Goal: Transaction & Acquisition: Subscribe to service/newsletter

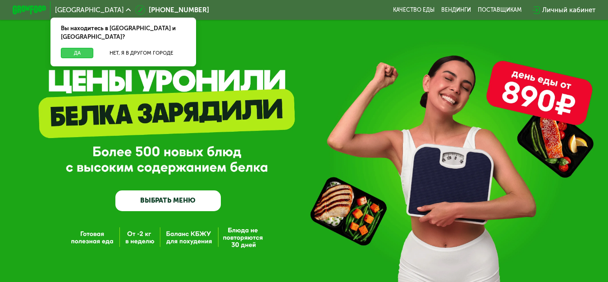
click at [79, 48] on button "Да" at bounding box center [77, 53] width 32 height 10
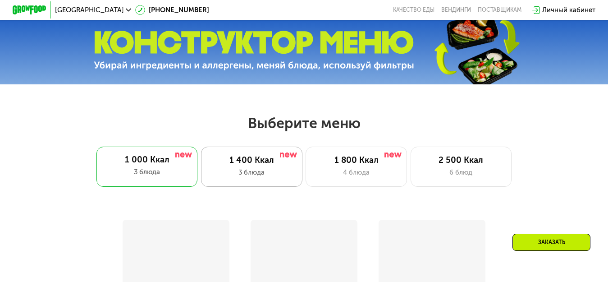
scroll to position [316, 0]
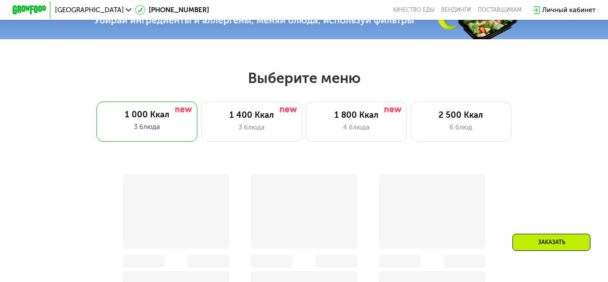
click at [249, 120] on div "1 400 Ккал" at bounding box center [251, 115] width 83 height 10
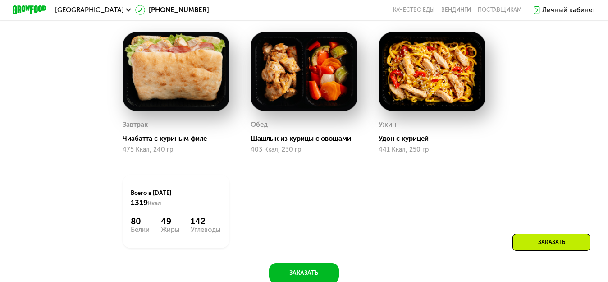
scroll to position [496, 0]
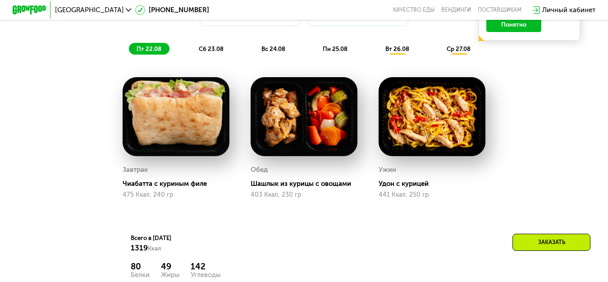
click at [254, 53] on div "сб 23.08" at bounding box center [274, 49] width 40 height 12
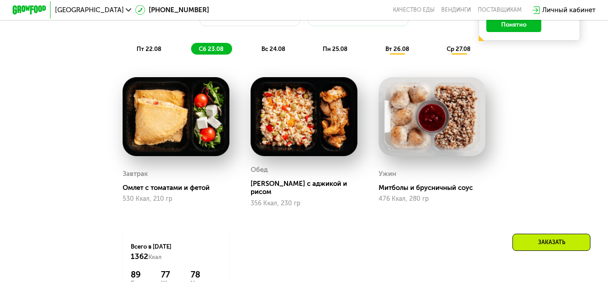
click at [315, 51] on div "вс 24.08" at bounding box center [335, 49] width 41 height 12
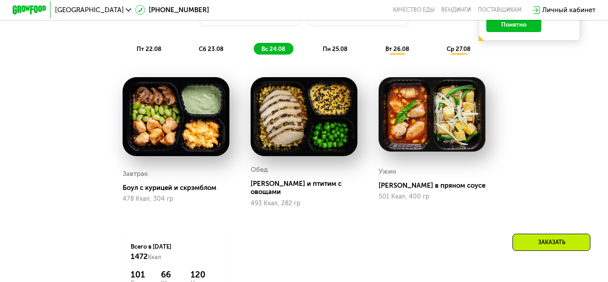
click at [378, 48] on div "пн 25.08" at bounding box center [398, 49] width 40 height 12
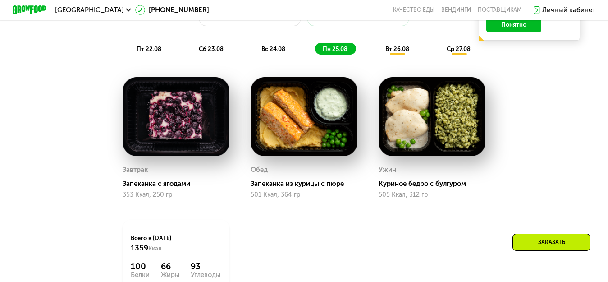
click at [406, 52] on span "вт 26.08" at bounding box center [398, 49] width 24 height 7
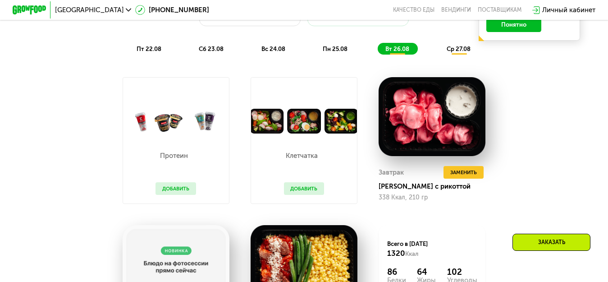
click at [460, 51] on div "ср 27.08" at bounding box center [460, 49] width 40 height 12
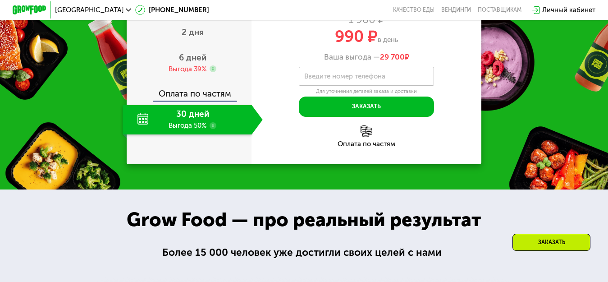
scroll to position [947, 0]
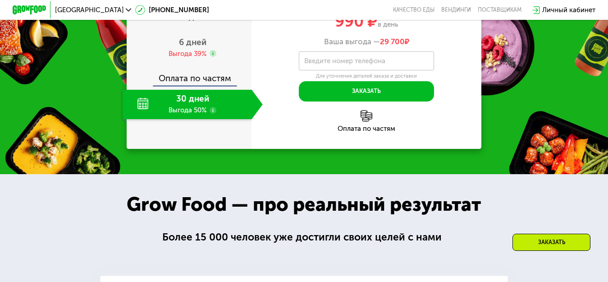
click at [175, 120] on div "30 дней Выгода 50%" at bounding box center [187, 105] width 129 height 30
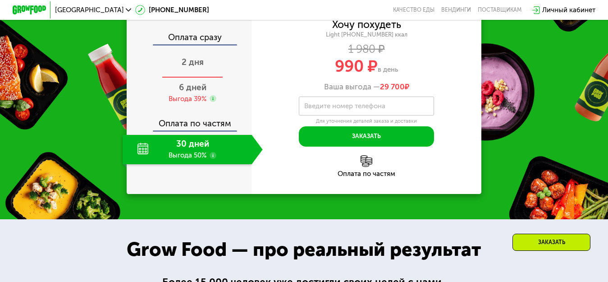
click at [193, 67] on span "2 дня" at bounding box center [193, 62] width 22 height 10
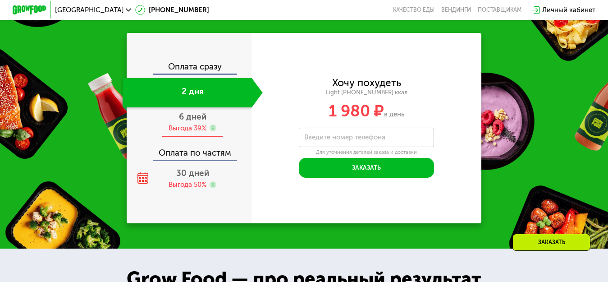
click at [194, 133] on div "Выгода 39%" at bounding box center [188, 128] width 38 height 9
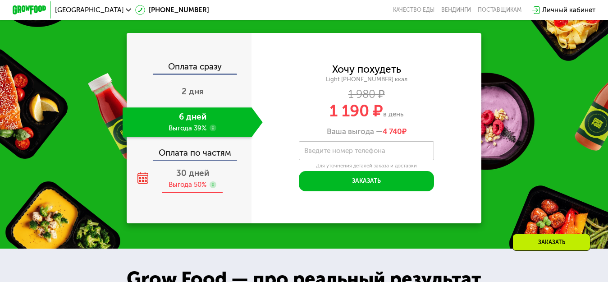
click at [190, 178] on span "30 дней" at bounding box center [192, 173] width 33 height 10
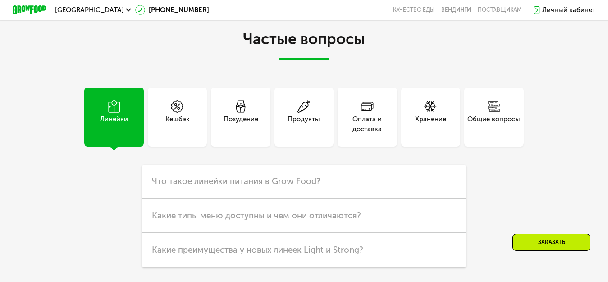
scroll to position [2023, 0]
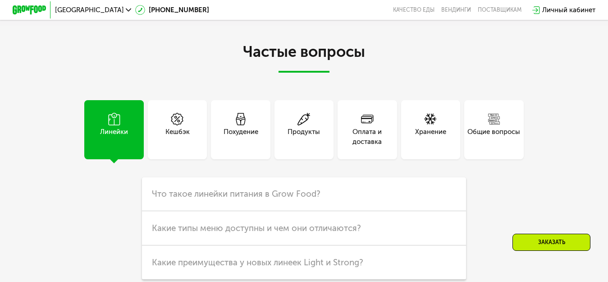
click at [435, 138] on div "Хранение" at bounding box center [430, 137] width 31 height 20
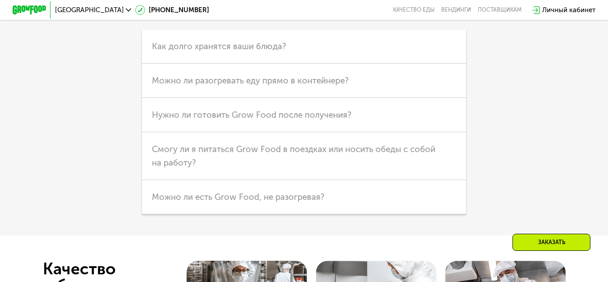
scroll to position [2113, 0]
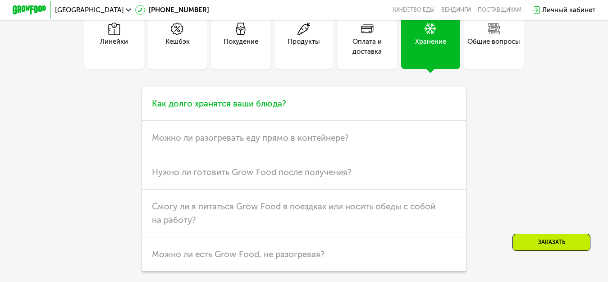
click at [266, 109] on span "Как долго хранятся ваши блюда?" at bounding box center [219, 103] width 134 height 10
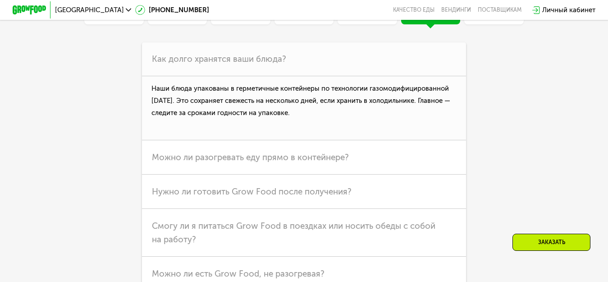
scroll to position [2158, 0]
click at [170, 162] on span "Можно ли разогревать еду прямо в контейнере?" at bounding box center [250, 157] width 197 height 10
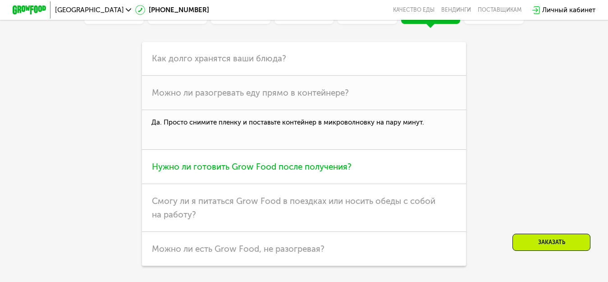
click at [205, 172] on span "Нужно ли готовить Grow Food после получения?" at bounding box center [252, 166] width 200 height 10
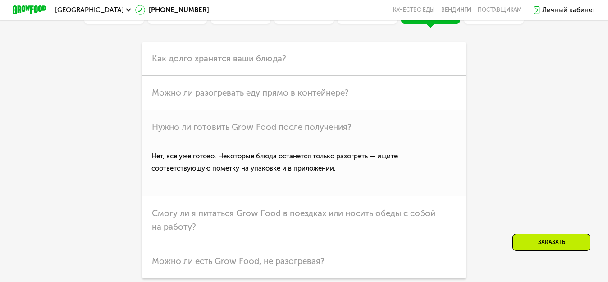
scroll to position [2203, 0]
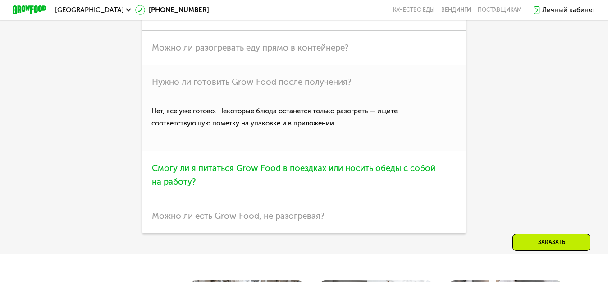
click at [167, 187] on span "Смогу ли я питаться Grow Food в поездках или носить обеды с собой на работу?" at bounding box center [294, 175] width 284 height 24
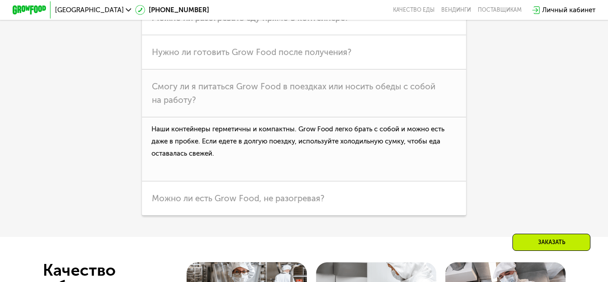
scroll to position [2248, 0]
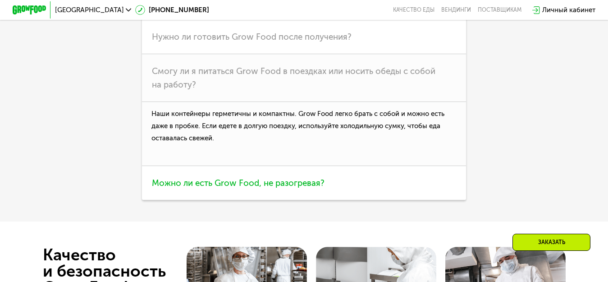
click at [199, 188] on span "Можно ли есть Grow Food, не разогревая?" at bounding box center [238, 183] width 173 height 10
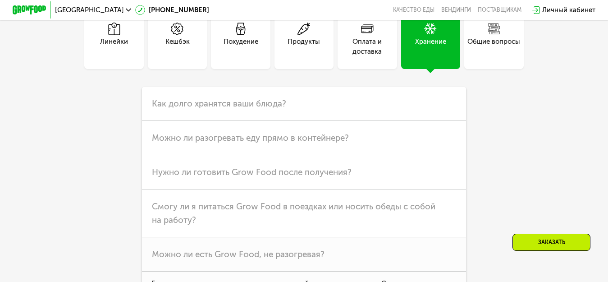
scroll to position [2068, 0]
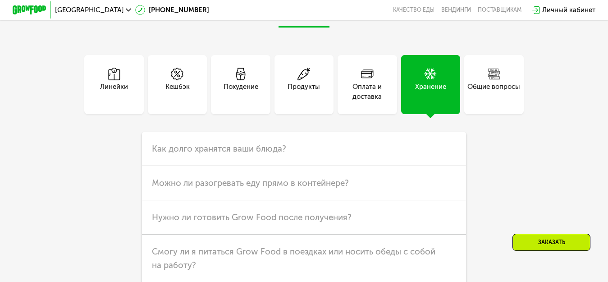
click at [368, 96] on div "Оплата и доставка" at bounding box center [367, 92] width 59 height 20
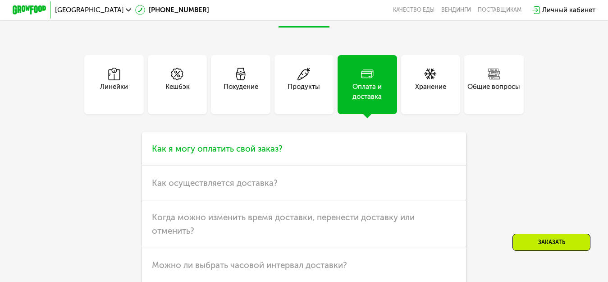
click at [226, 154] on span "Как я могу оплатить свой заказ?" at bounding box center [217, 148] width 131 height 10
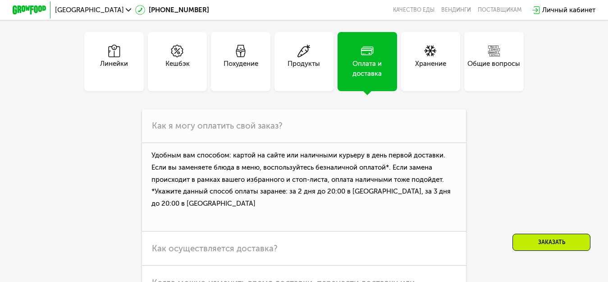
scroll to position [2158, 0]
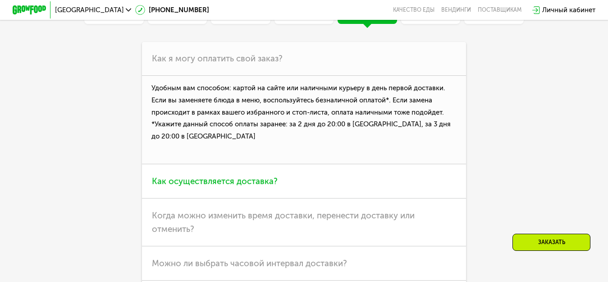
click at [156, 186] on span "Как осуществляется доставка?" at bounding box center [215, 181] width 126 height 10
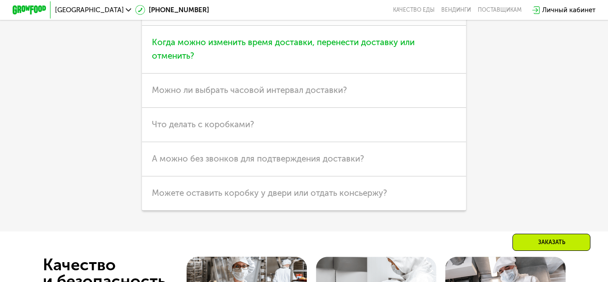
scroll to position [2429, 0]
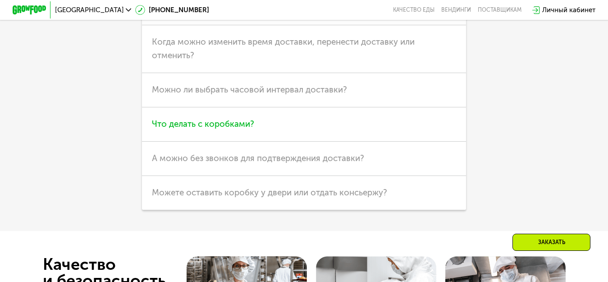
click at [211, 129] on span "Что делать с коробками?" at bounding box center [203, 124] width 102 height 10
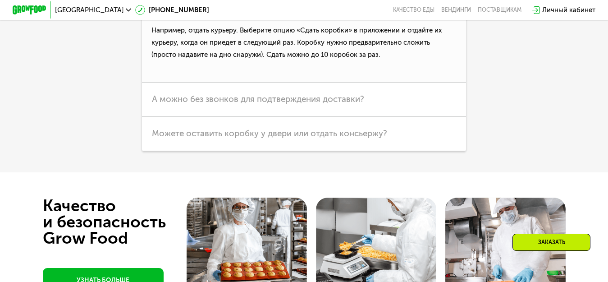
scroll to position [2384, 0]
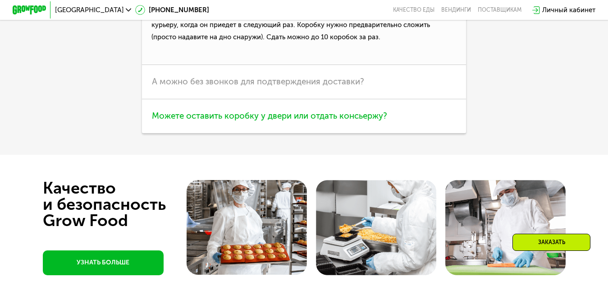
click at [217, 121] on span "Можете оставить коробку у двери или отдать консьержу?" at bounding box center [269, 116] width 235 height 10
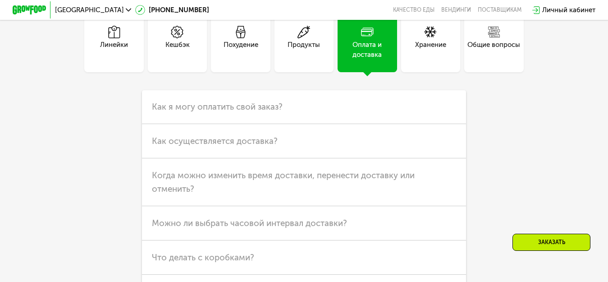
scroll to position [2023, 0]
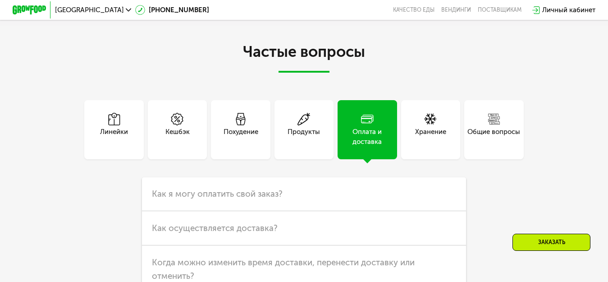
drag, startPoint x: 292, startPoint y: 136, endPoint x: 207, endPoint y: 149, distance: 85.8
click at [292, 136] on div "Продукты" at bounding box center [304, 137] width 32 height 20
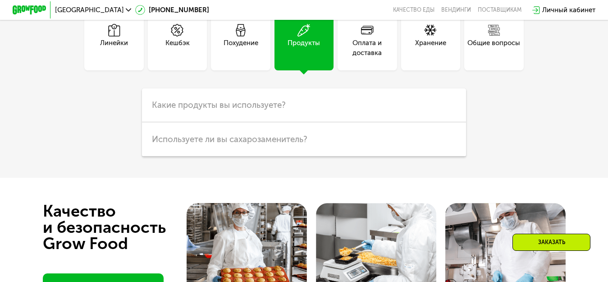
scroll to position [2113, 0]
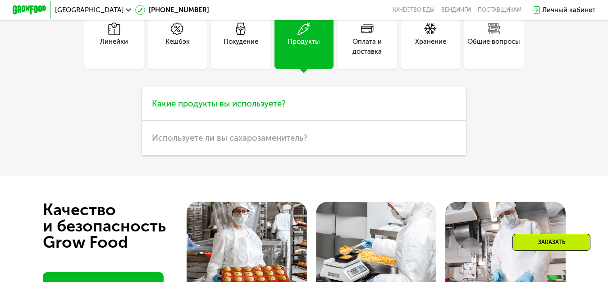
click at [185, 109] on span "Какие продукты вы используете?" at bounding box center [219, 103] width 134 height 10
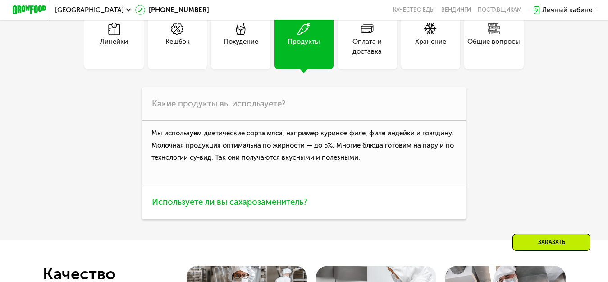
click at [228, 207] on span "Используете ли вы сахарозаменитель?" at bounding box center [230, 202] width 156 height 10
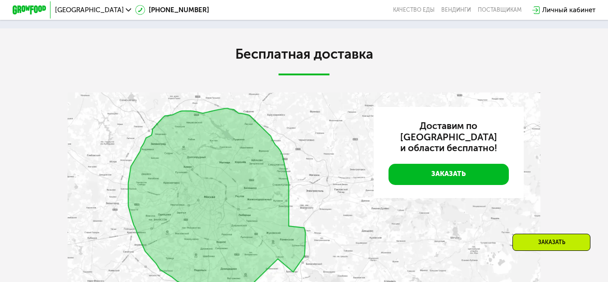
scroll to position [1752, 0]
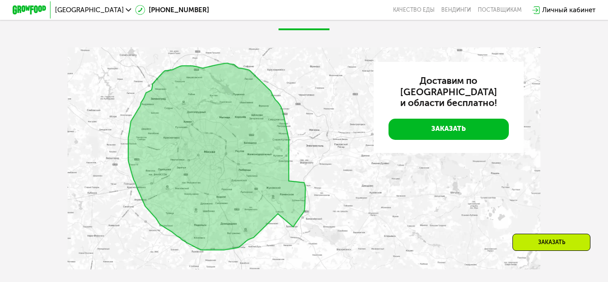
click at [233, 198] on img at bounding box center [304, 158] width 473 height 222
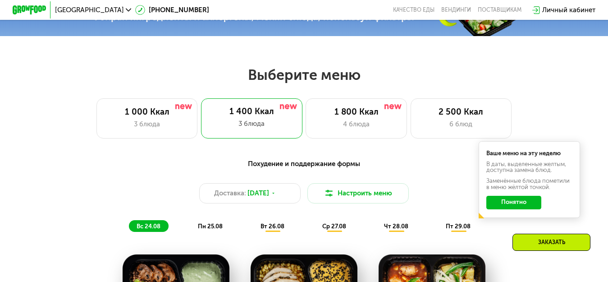
scroll to position [264, 0]
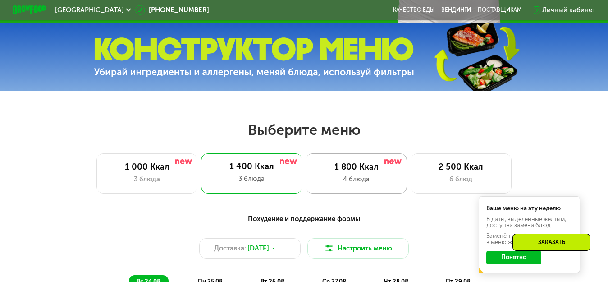
click at [363, 169] on div "1 800 Ккал" at bounding box center [356, 167] width 83 height 10
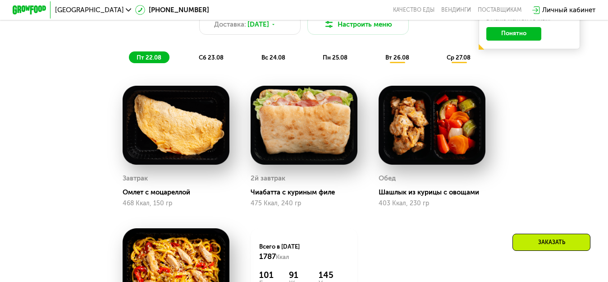
scroll to position [444, 0]
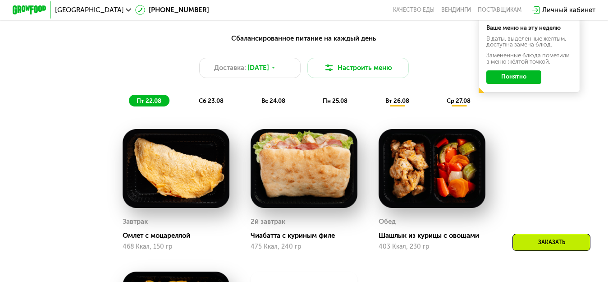
click at [209, 104] on span "сб 23.08" at bounding box center [211, 100] width 25 height 7
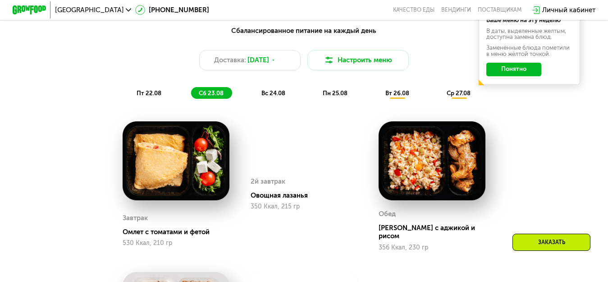
scroll to position [399, 0]
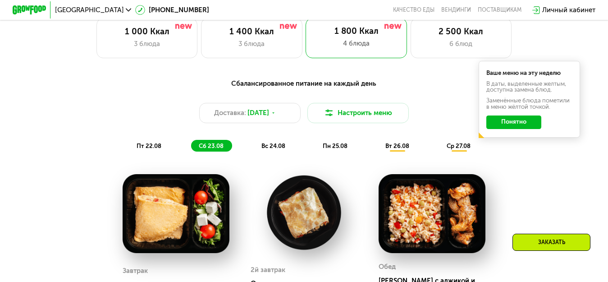
click at [275, 149] on span "вс 24.08" at bounding box center [274, 146] width 24 height 7
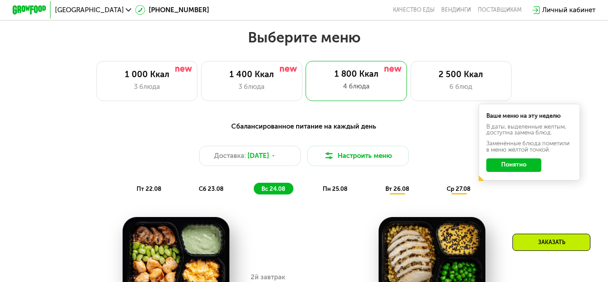
scroll to position [354, 0]
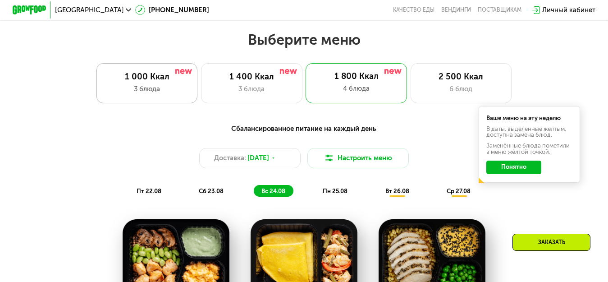
click at [152, 81] on div "1 000 Ккал" at bounding box center [146, 77] width 83 height 10
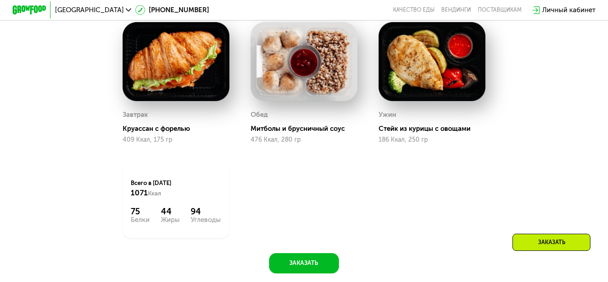
scroll to position [444, 0]
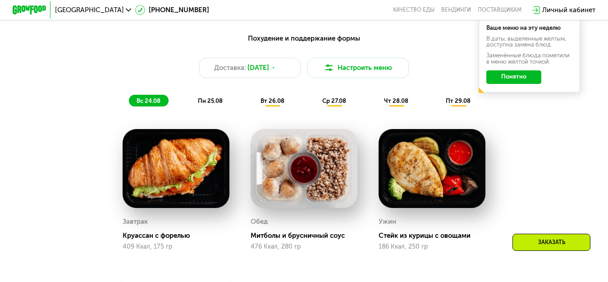
click at [253, 102] on div "пн 25.08" at bounding box center [273, 101] width 40 height 12
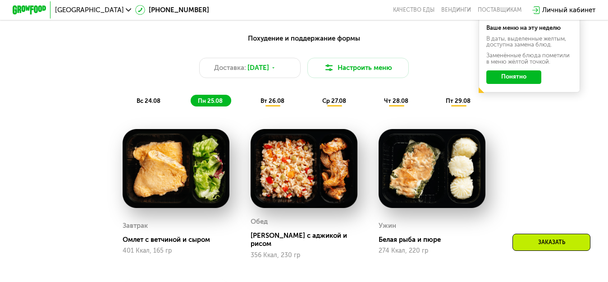
click at [277, 104] on span "вт 26.08" at bounding box center [273, 100] width 24 height 7
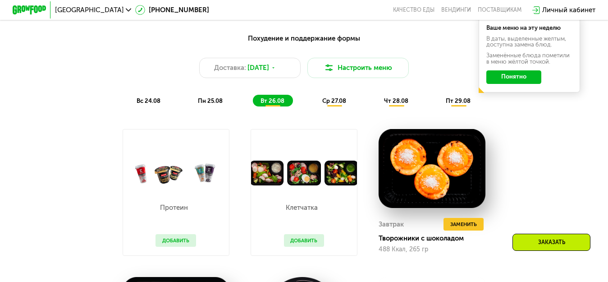
click at [331, 104] on span "ср 27.08" at bounding box center [334, 100] width 24 height 7
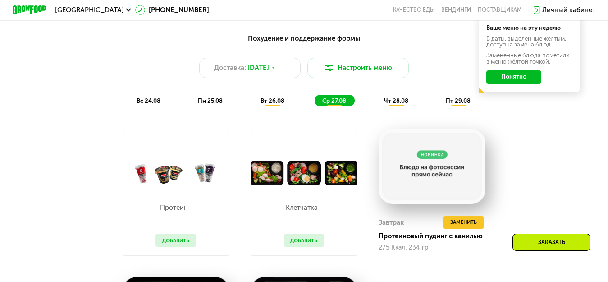
click at [396, 104] on span "чт 28.08" at bounding box center [396, 100] width 24 height 7
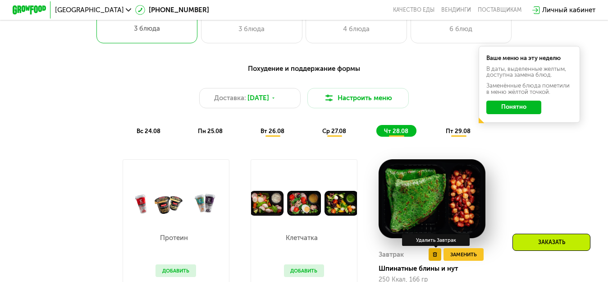
scroll to position [399, 0]
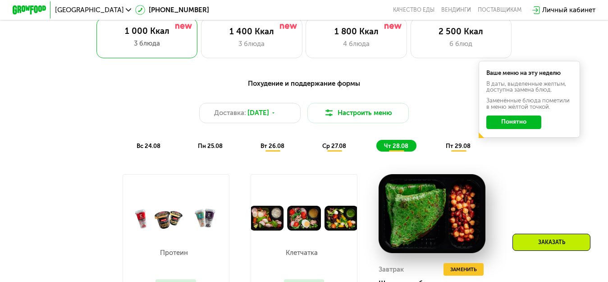
click at [466, 149] on span "пт 29.08" at bounding box center [458, 146] width 25 height 7
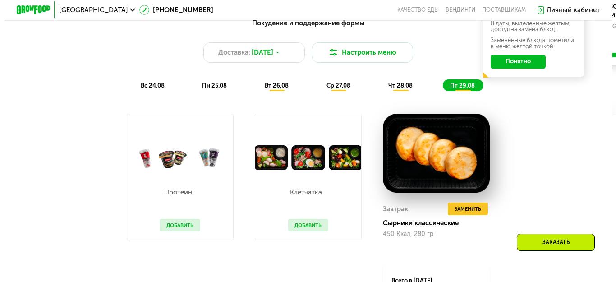
scroll to position [444, 0]
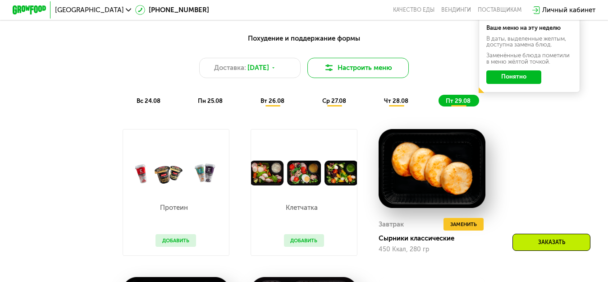
click at [348, 69] on button "Настроить меню" at bounding box center [358, 68] width 101 height 20
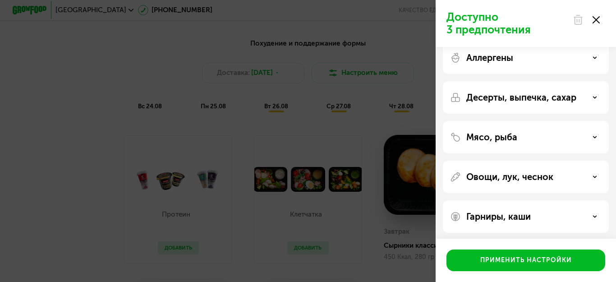
scroll to position [16, 0]
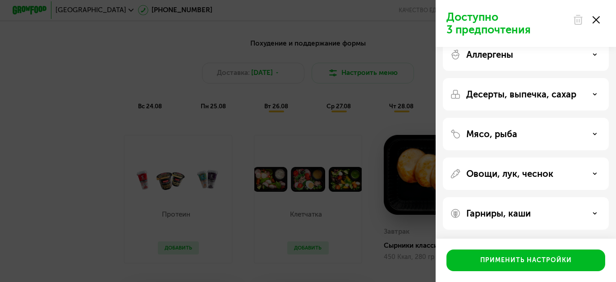
click at [593, 133] on icon at bounding box center [595, 134] width 5 height 5
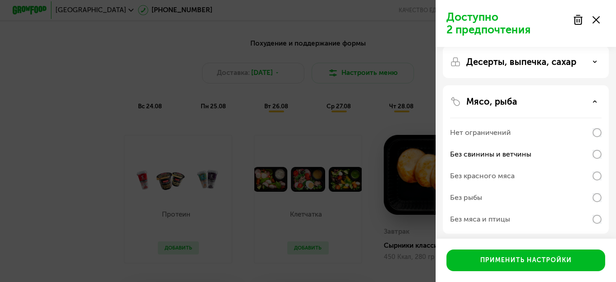
scroll to position [41, 0]
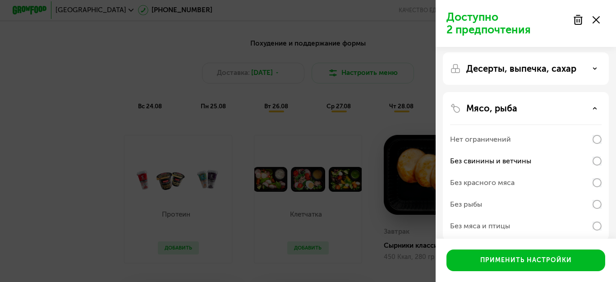
click at [594, 106] on icon at bounding box center [595, 108] width 5 height 5
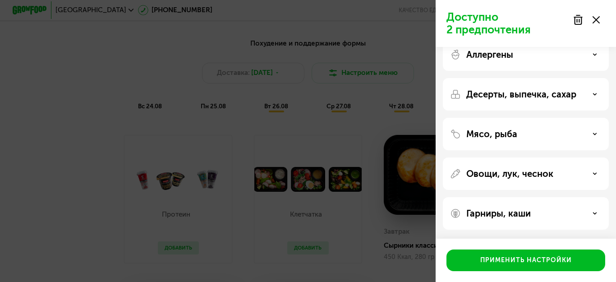
scroll to position [16, 0]
click at [598, 94] on div "Десерты, выпечка, сахар" at bounding box center [526, 94] width 152 height 11
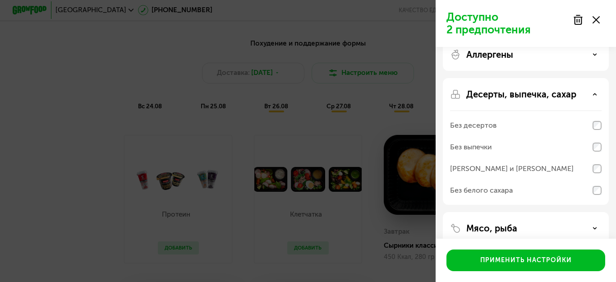
scroll to position [41, 0]
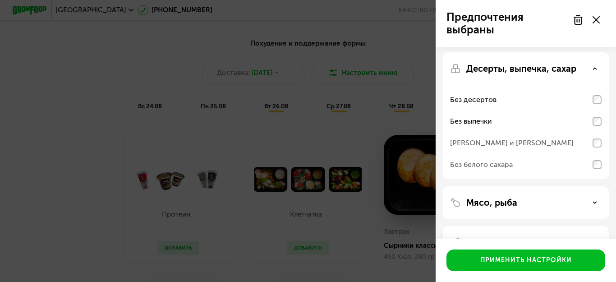
click at [593, 65] on div "Десерты, выпечка, сахар" at bounding box center [526, 68] width 152 height 11
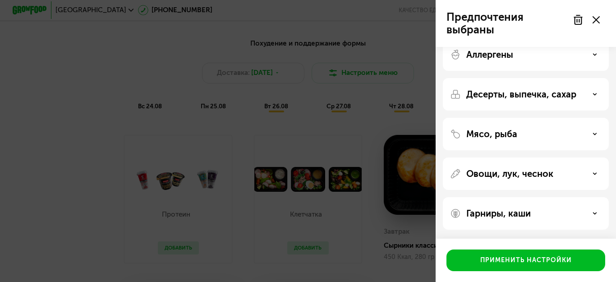
scroll to position [16, 0]
click at [593, 53] on icon at bounding box center [595, 54] width 5 height 5
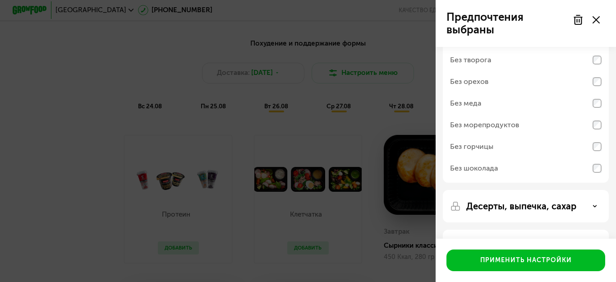
scroll to position [0, 0]
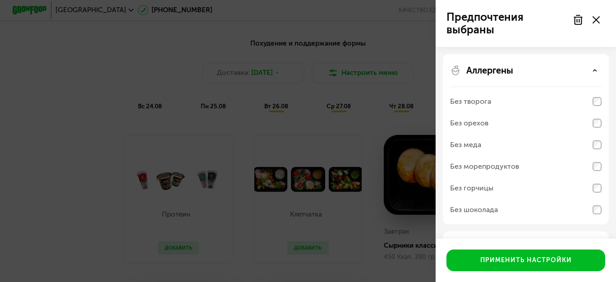
click at [596, 68] on div "Аллергены" at bounding box center [526, 70] width 152 height 11
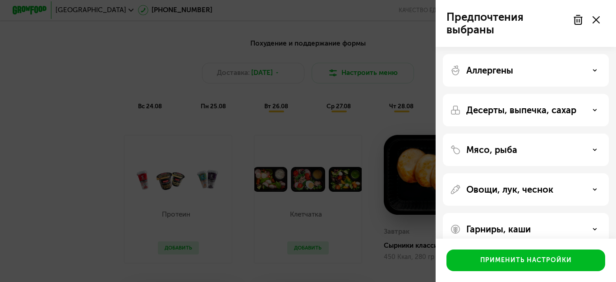
scroll to position [16, 0]
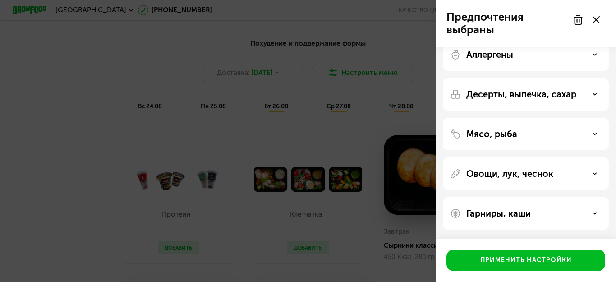
click at [594, 174] on use at bounding box center [595, 173] width 3 height 1
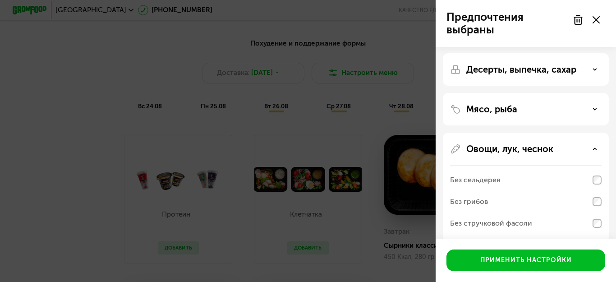
scroll to position [40, 0]
click at [594, 148] on icon at bounding box center [595, 149] width 5 height 5
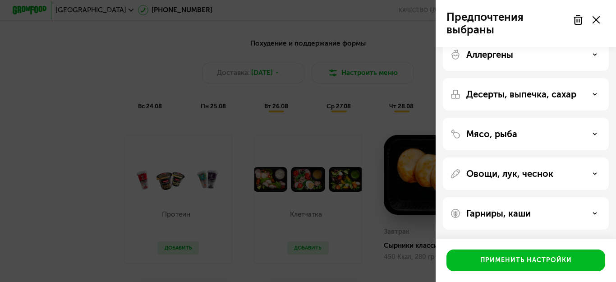
scroll to position [16, 0]
click at [594, 213] on use at bounding box center [595, 212] width 3 height 1
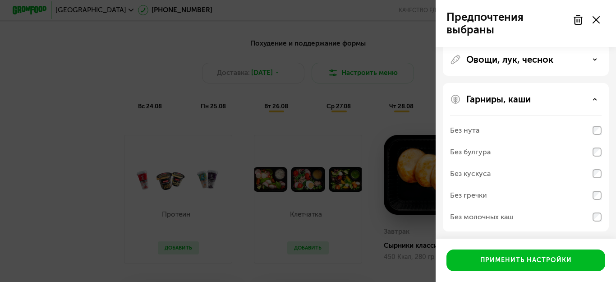
scroll to position [132, 0]
click at [594, 97] on icon at bounding box center [595, 97] width 5 height 5
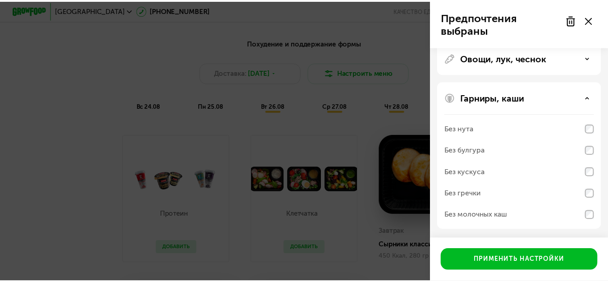
scroll to position [16, 0]
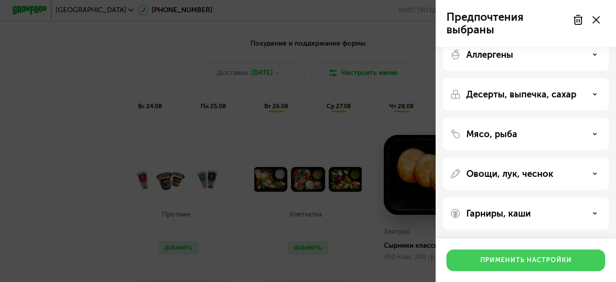
click at [537, 260] on div "Применить настройки" at bounding box center [526, 260] width 92 height 9
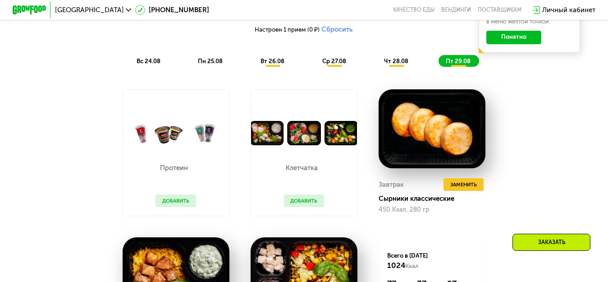
scroll to position [489, 0]
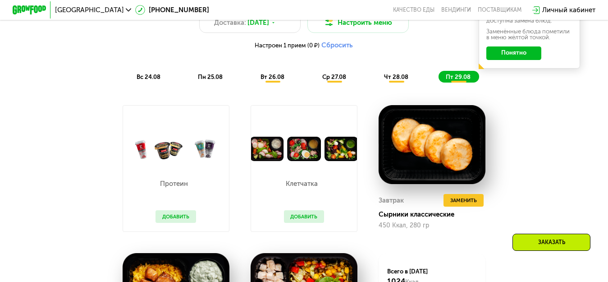
click at [143, 80] on span "вс 24.08" at bounding box center [149, 77] width 24 height 7
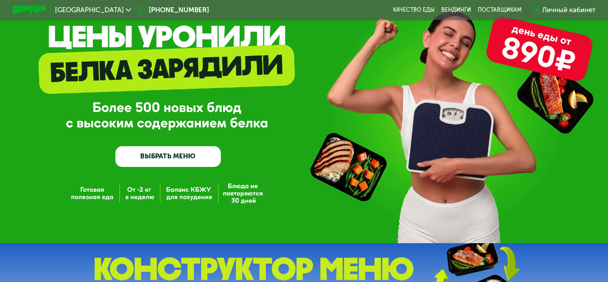
scroll to position [0, 0]
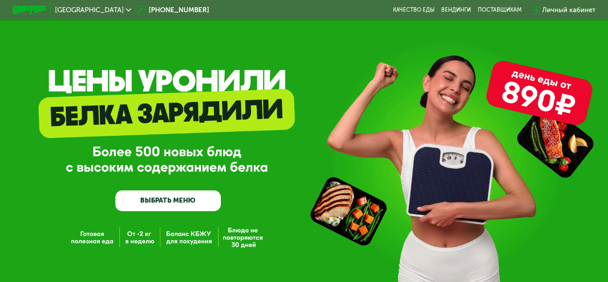
click at [557, 9] on div "Личный кабинет" at bounding box center [569, 10] width 53 height 10
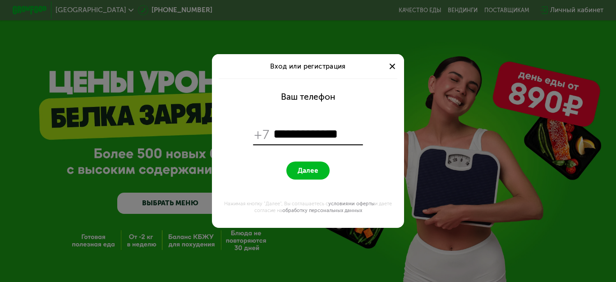
type input "**********"
click at [312, 174] on span "Далее" at bounding box center [308, 170] width 21 height 8
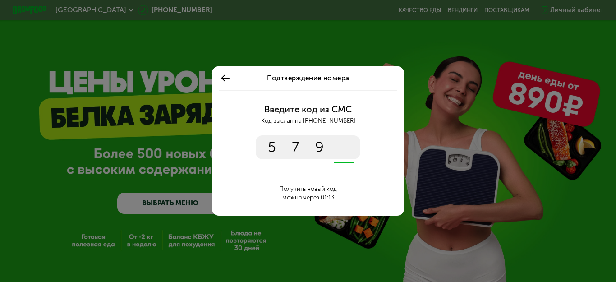
type input "****"
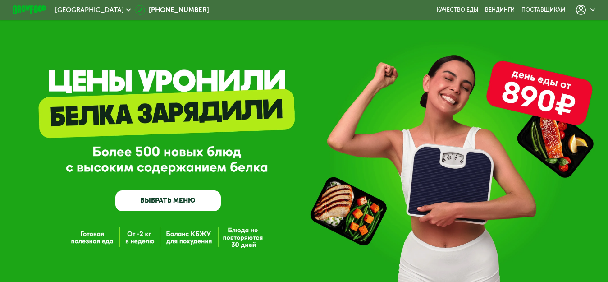
click at [585, 9] on icon at bounding box center [581, 10] width 10 height 10
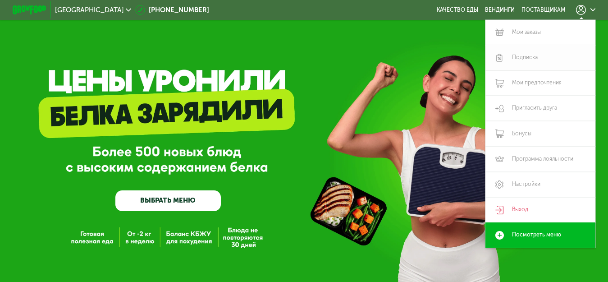
click at [525, 57] on link "Подписка" at bounding box center [541, 57] width 110 height 25
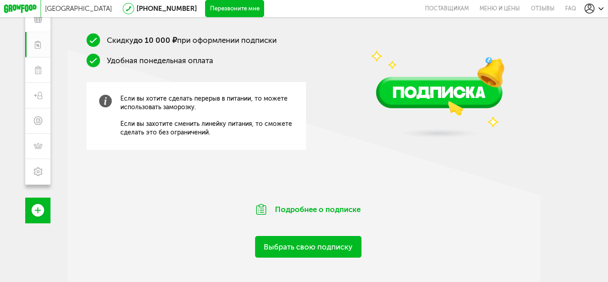
scroll to position [141, 0]
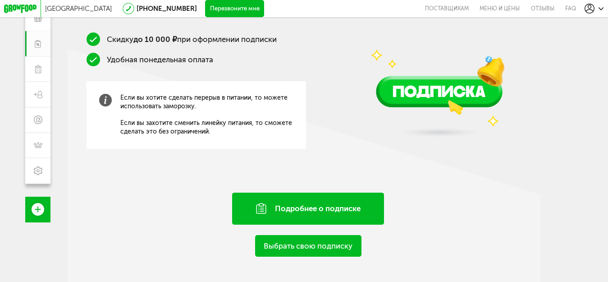
click at [318, 207] on div "Подробнее о подписке" at bounding box center [308, 209] width 152 height 32
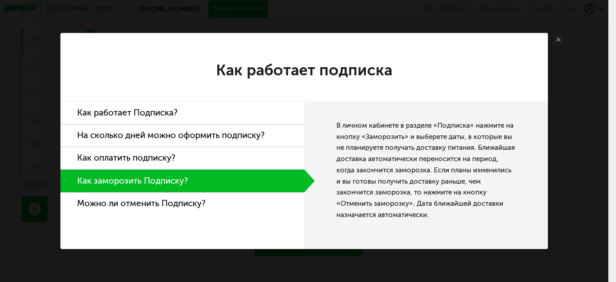
click at [157, 113] on li "Как работает Подписка?" at bounding box center [182, 112] width 244 height 23
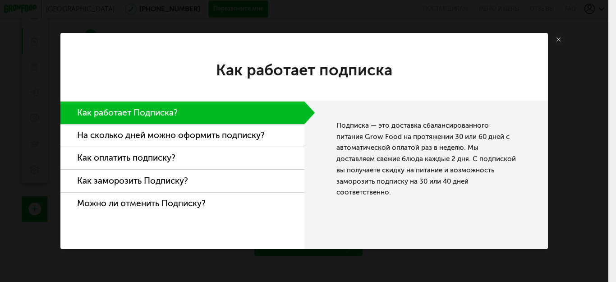
drag, startPoint x: 154, startPoint y: 133, endPoint x: 144, endPoint y: 165, distance: 33.1
click at [154, 133] on li "На сколько дней можно оформить подписку?" at bounding box center [182, 135] width 244 height 23
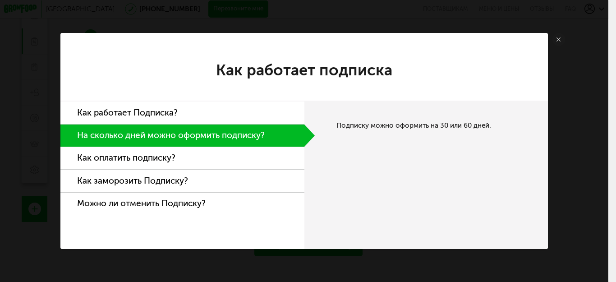
click at [154, 157] on li "Как оплатить подписку?" at bounding box center [182, 158] width 244 height 23
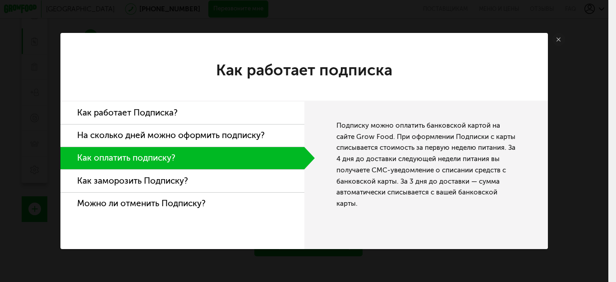
click at [144, 181] on li "Как заморозить Подписку?" at bounding box center [182, 181] width 244 height 23
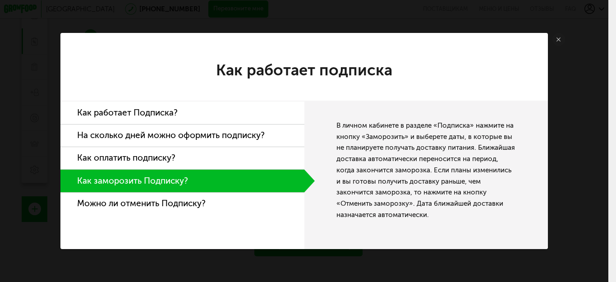
click at [142, 202] on li "Можно ли отменить Подписку?" at bounding box center [182, 204] width 244 height 22
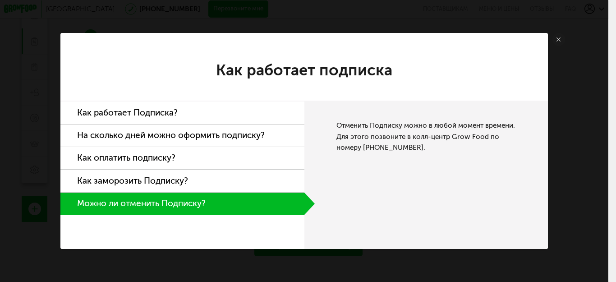
click at [557, 41] on icon at bounding box center [559, 39] width 4 height 4
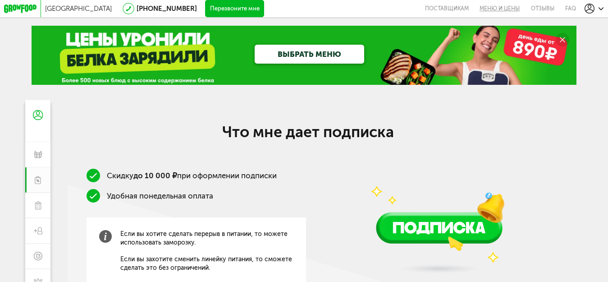
click at [501, 9] on link "Меню и цены" at bounding box center [499, 8] width 51 height 17
